Goal: Find specific page/section: Find specific page/section

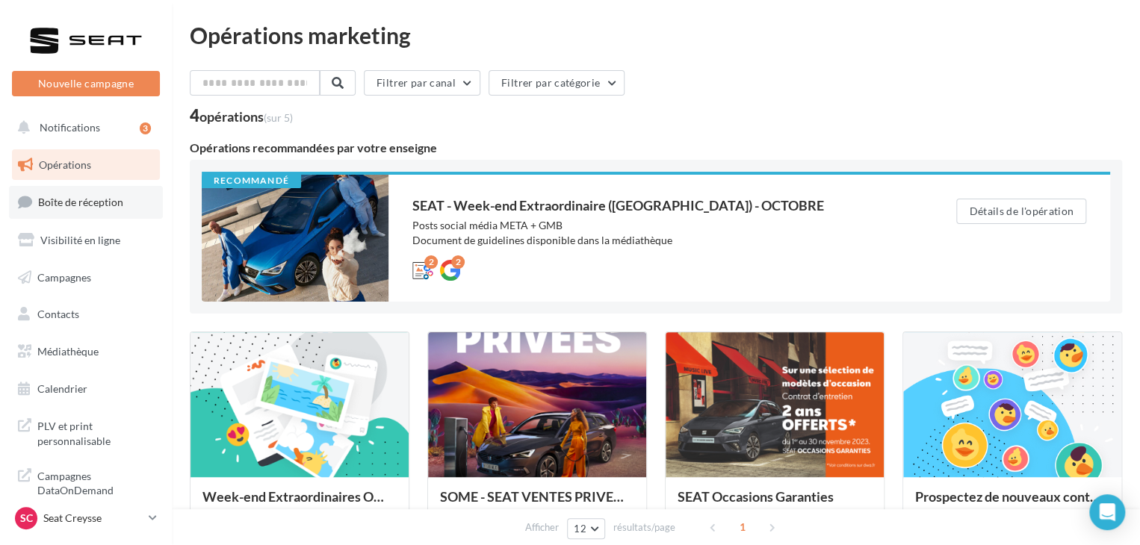
click at [118, 216] on link "Boîte de réception" at bounding box center [86, 202] width 154 height 32
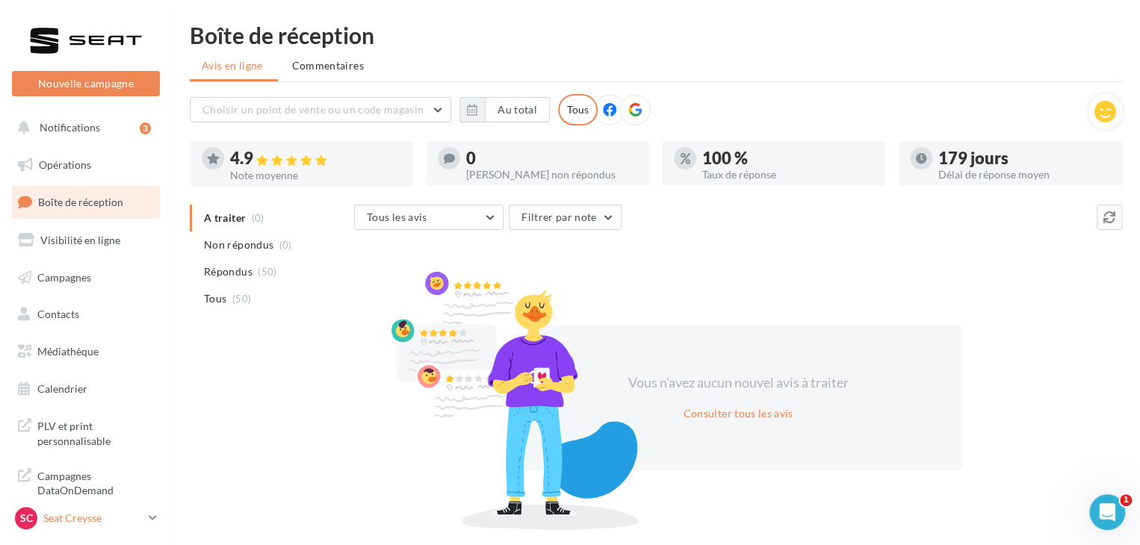
click at [102, 519] on p "Seat Creysse" at bounding box center [92, 518] width 99 height 15
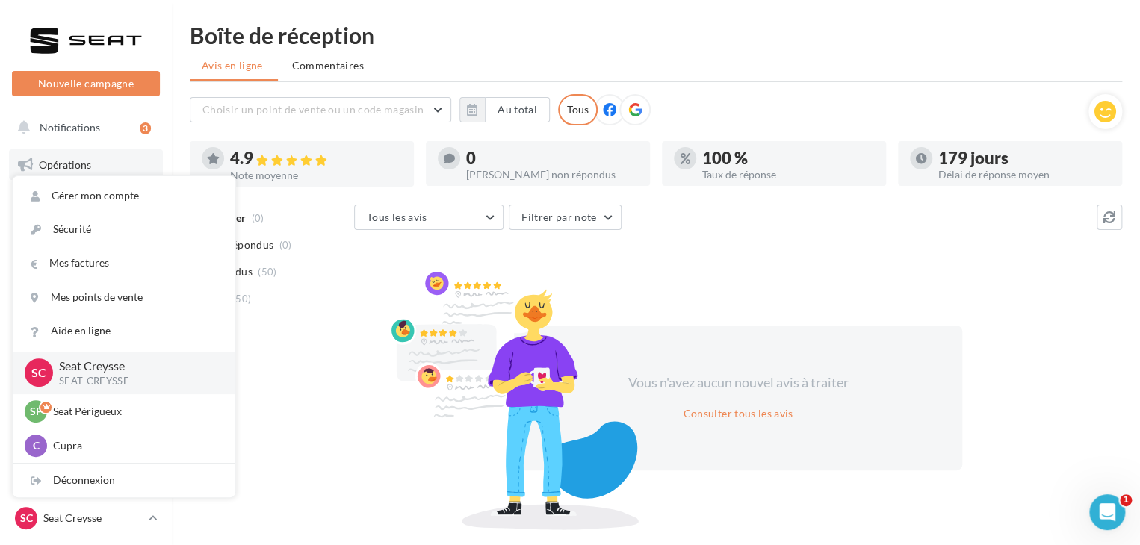
click at [118, 164] on link "Opérations" at bounding box center [86, 164] width 154 height 31
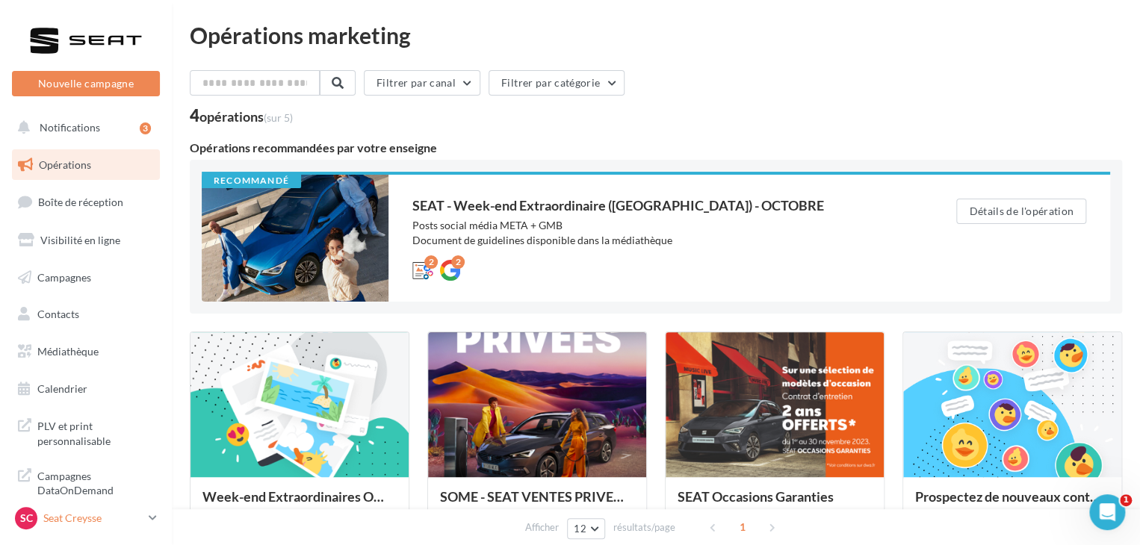
click at [140, 515] on p "Seat Creysse" at bounding box center [92, 518] width 99 height 15
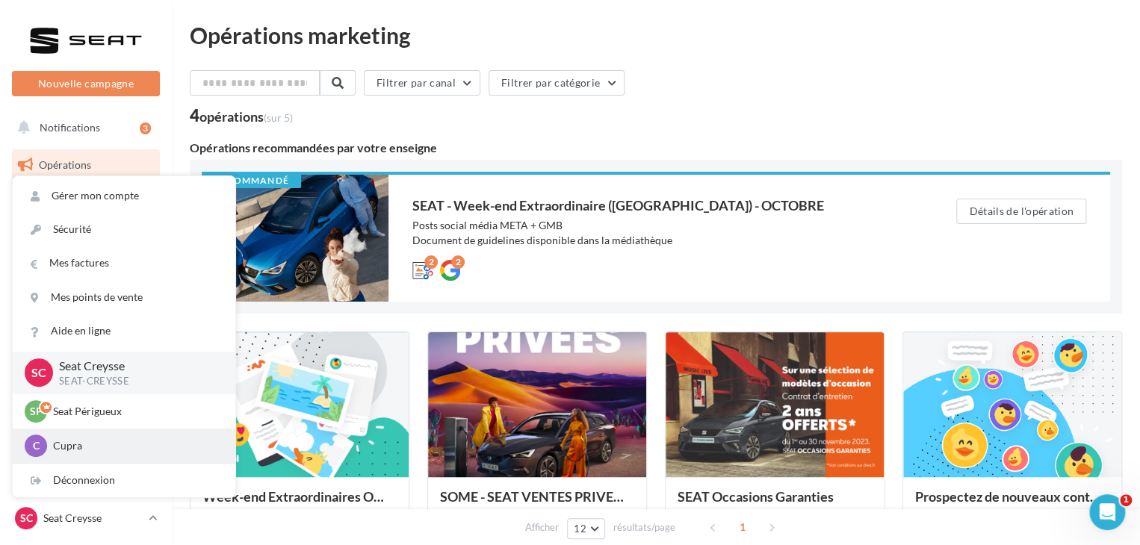
click at [125, 452] on p "Cupra" at bounding box center [135, 445] width 164 height 15
